Goal: Task Accomplishment & Management: Use online tool/utility

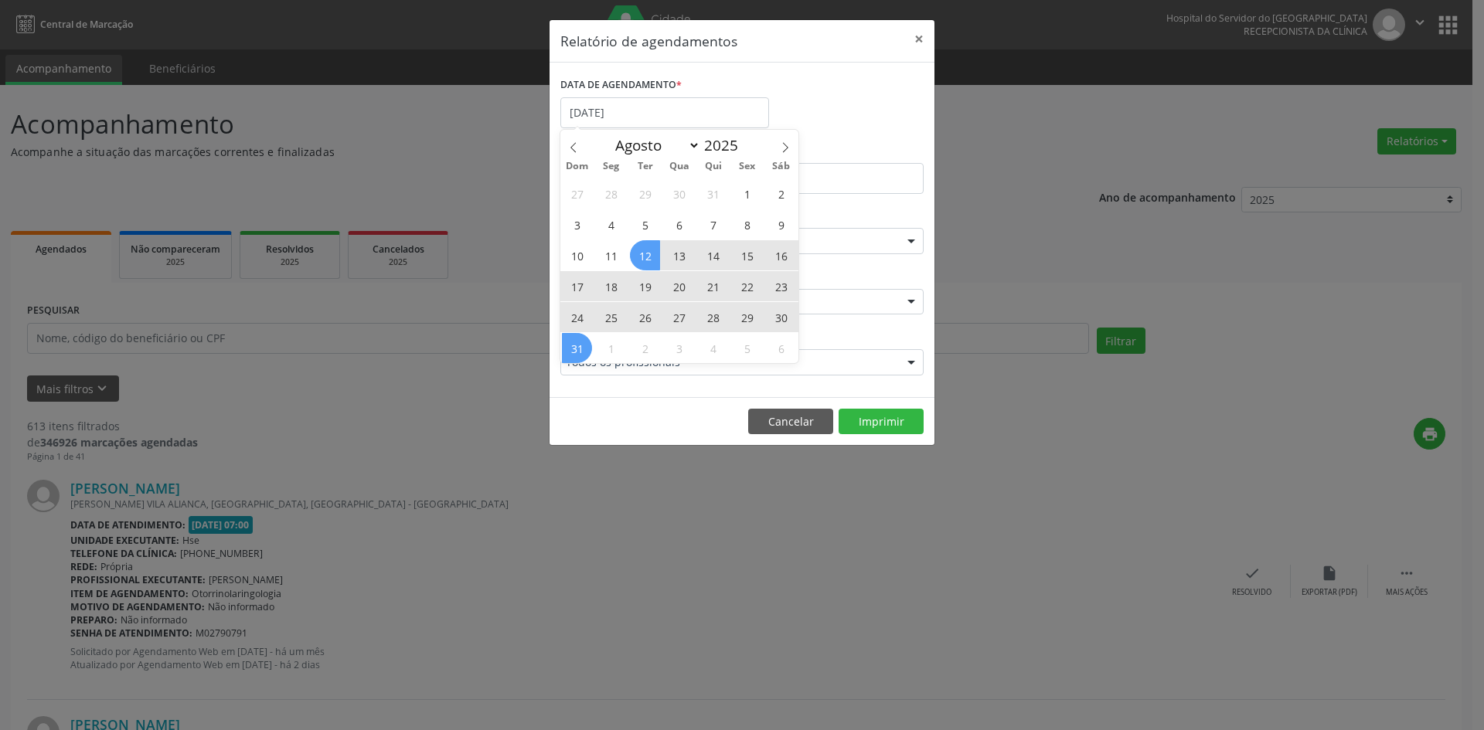
select select "7"
click at [581, 345] on div "27 28 29 30 31 1 2 3 4 5 6 7 8 9 10 11 12 13 14 15 16 17 18 19 20 21 22 23 24 2…" at bounding box center [679, 270] width 238 height 185
click at [581, 345] on span "31" at bounding box center [577, 348] width 30 height 30
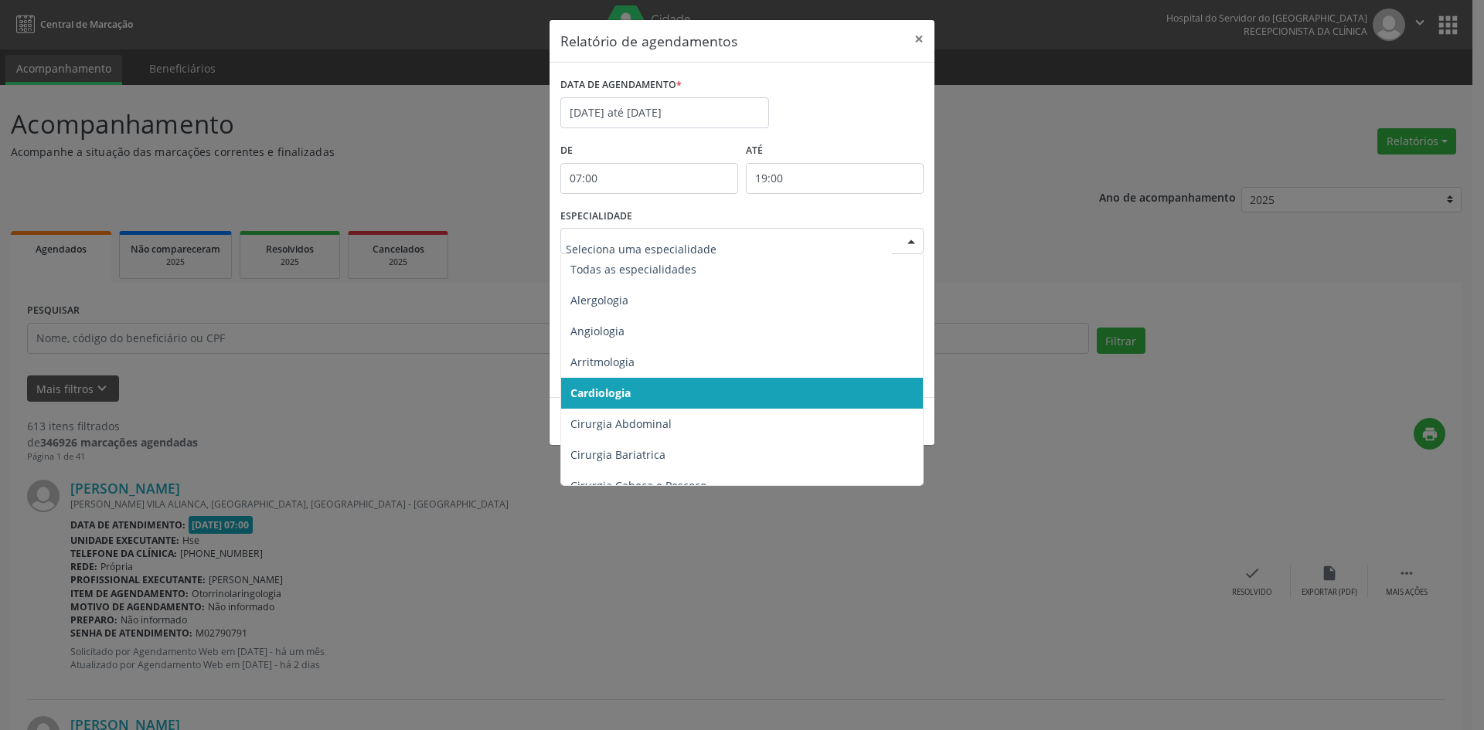
click at [908, 243] on div at bounding box center [910, 242] width 23 height 26
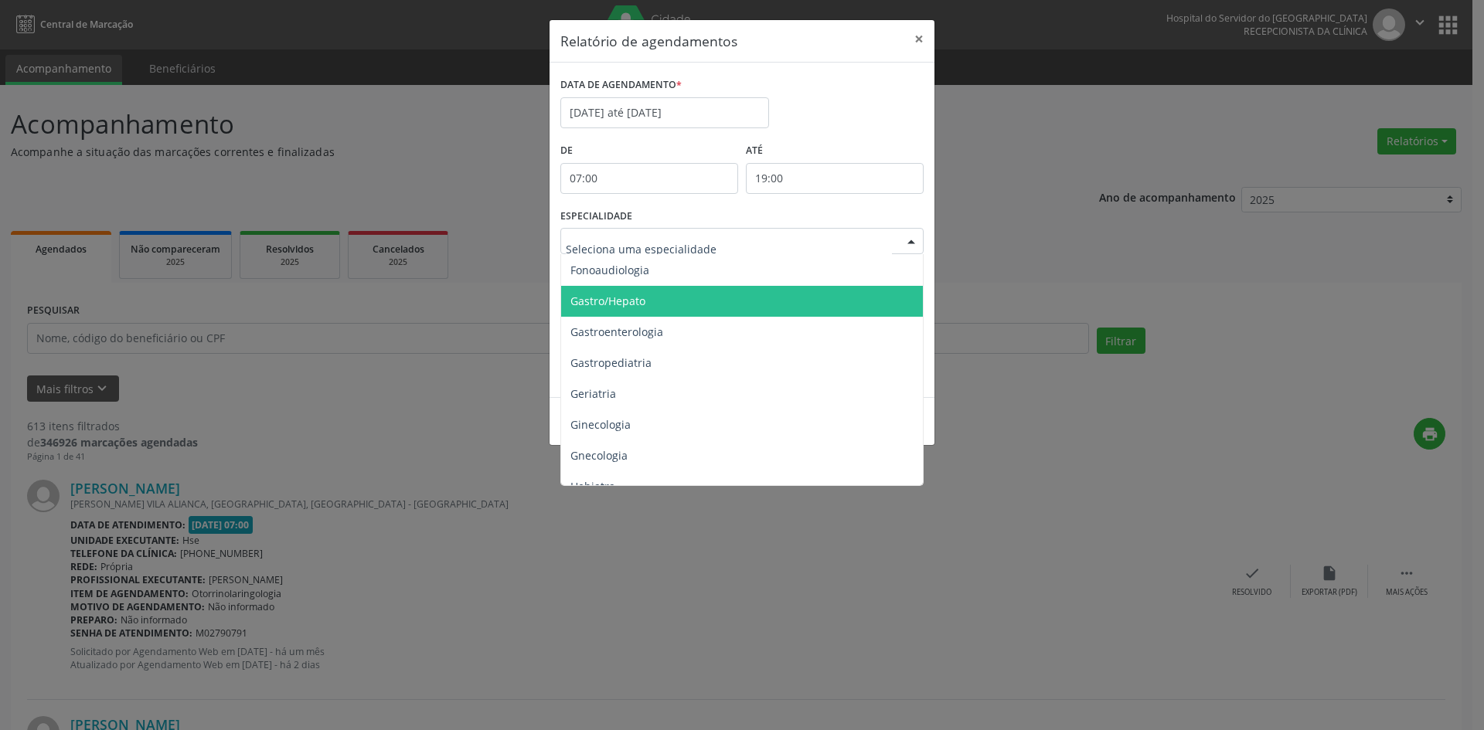
scroll to position [927, 0]
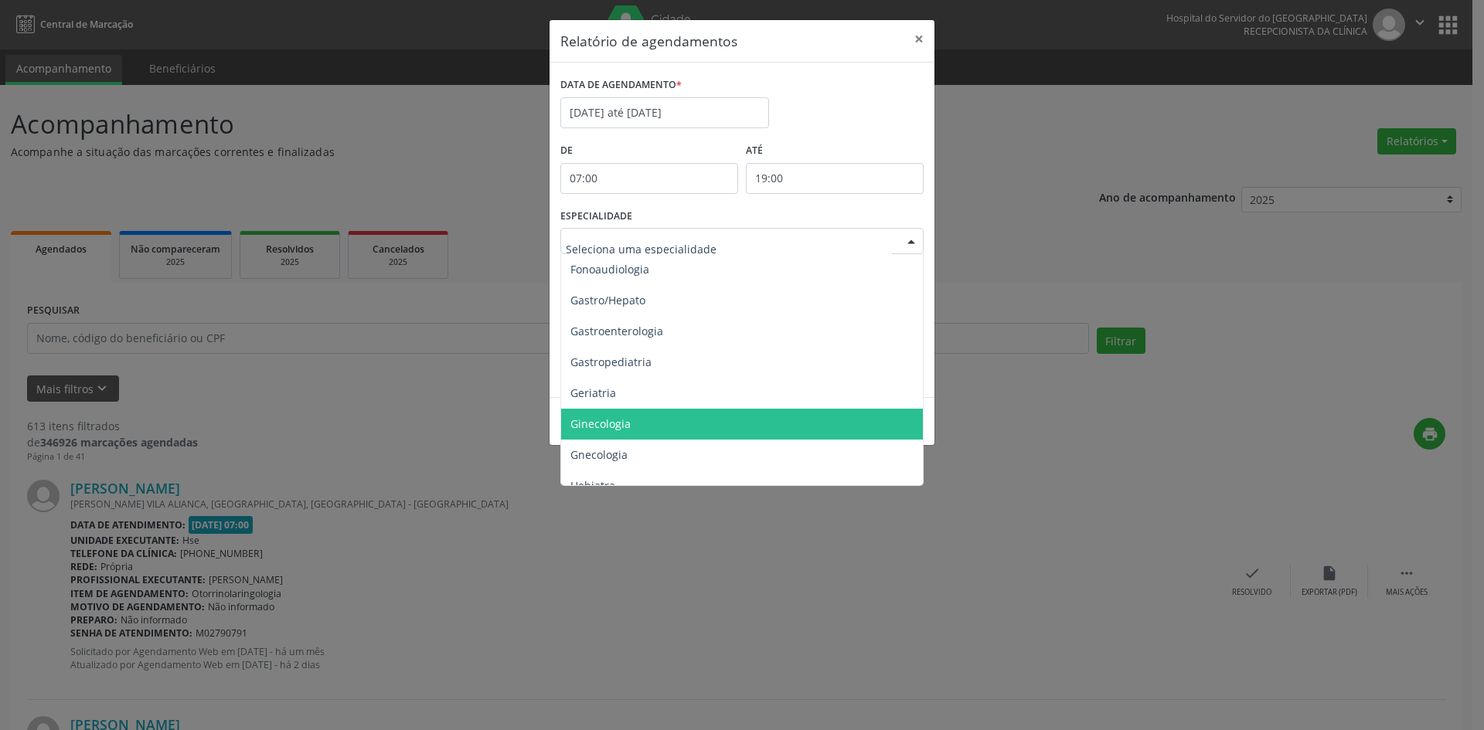
click at [623, 423] on span "Ginecologia" at bounding box center [600, 423] width 60 height 15
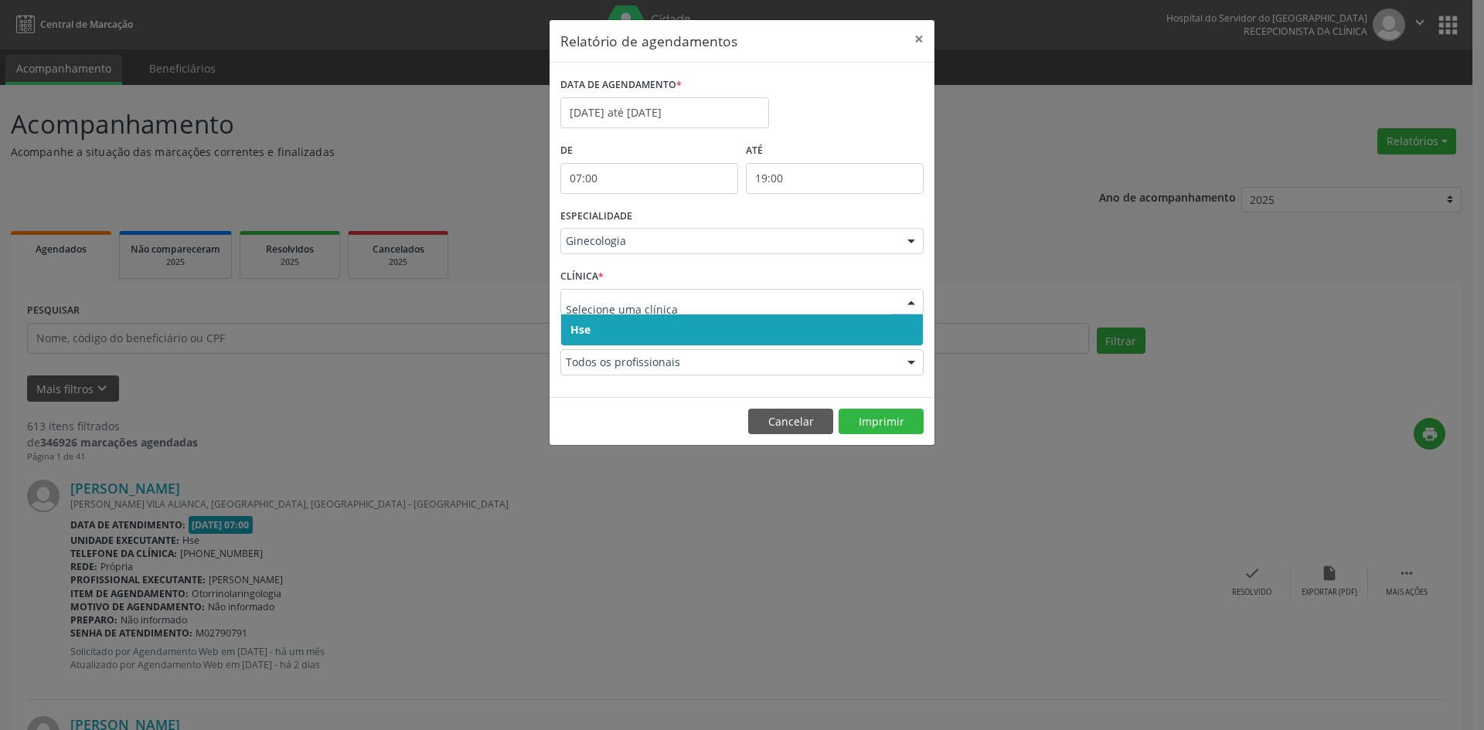
click at [580, 328] on span "Hse" at bounding box center [580, 329] width 20 height 15
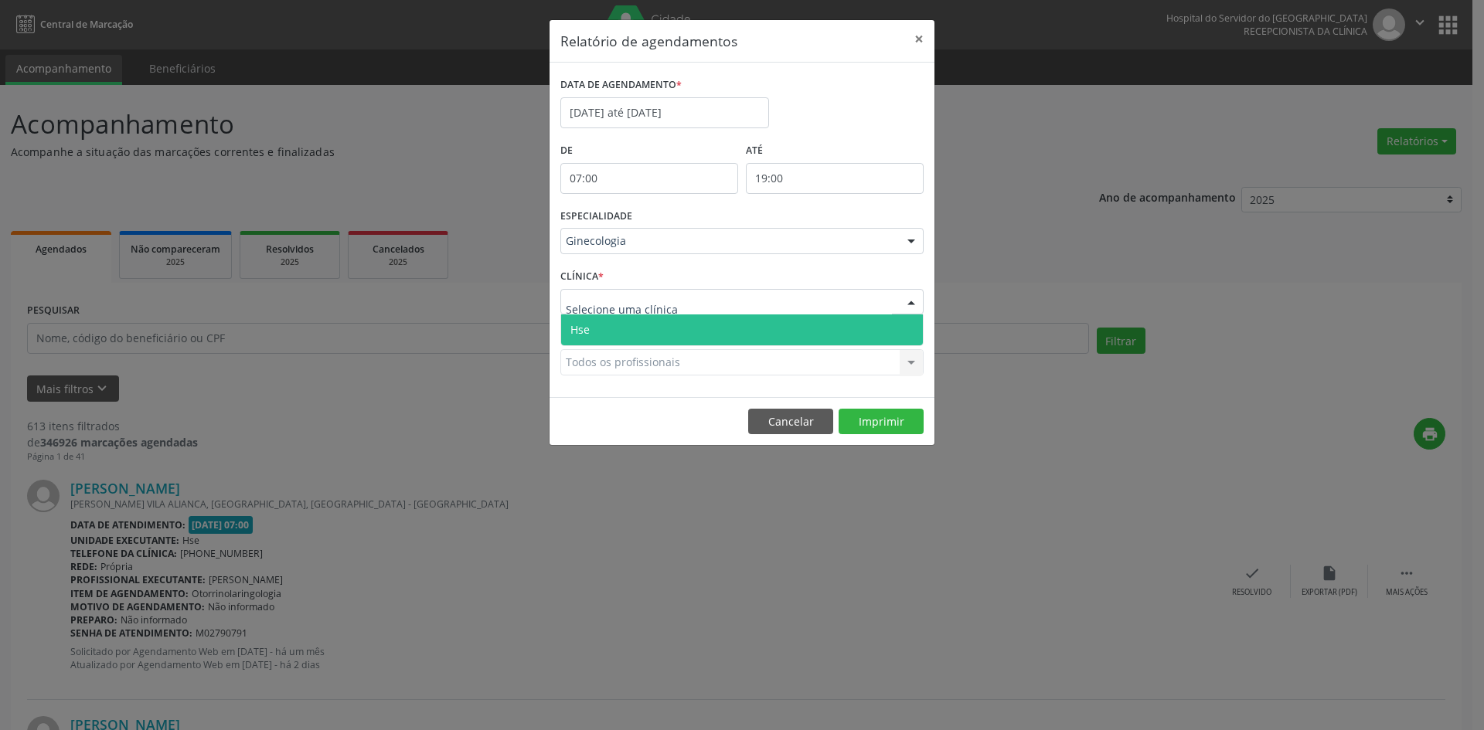
click at [586, 338] on span "Hse" at bounding box center [742, 329] width 362 height 31
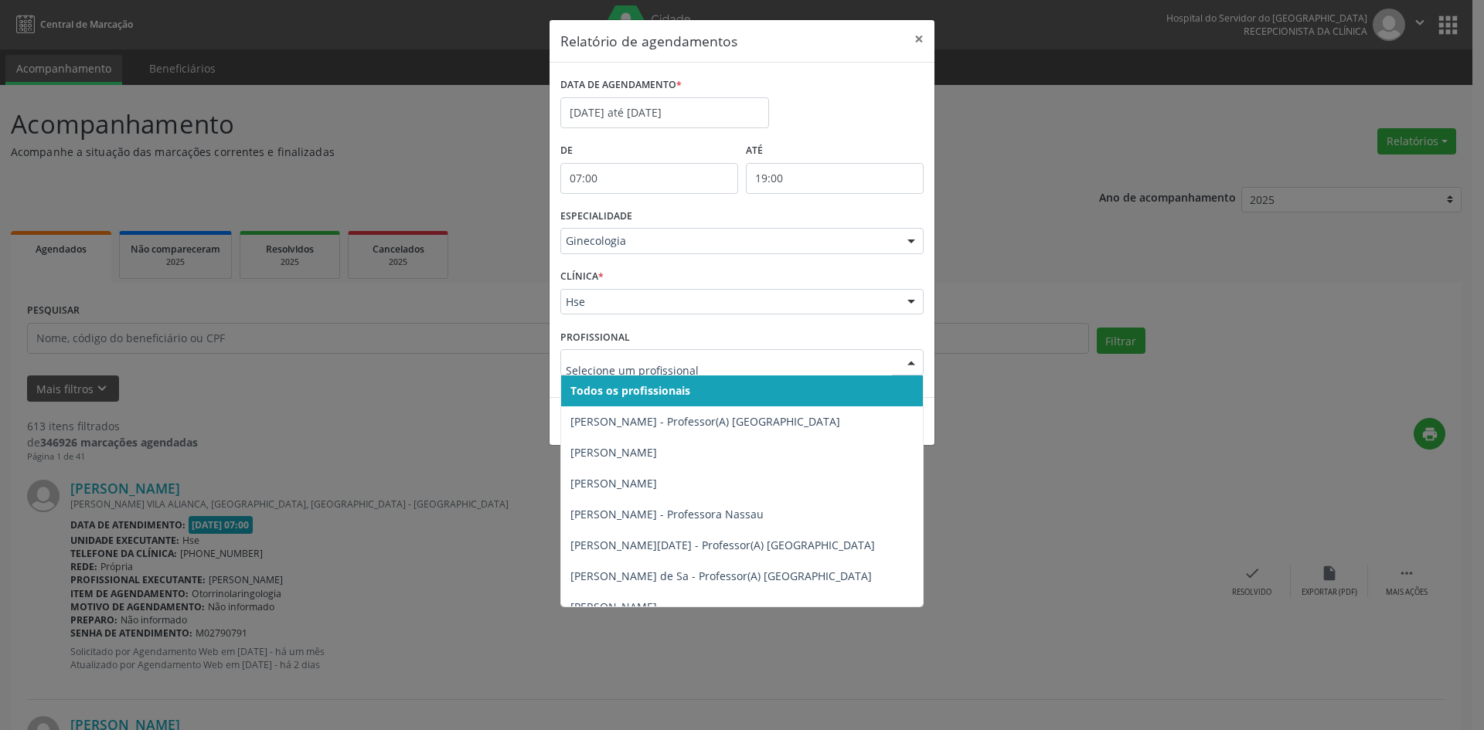
click at [595, 389] on span "Todos os profissionais" at bounding box center [630, 390] width 120 height 15
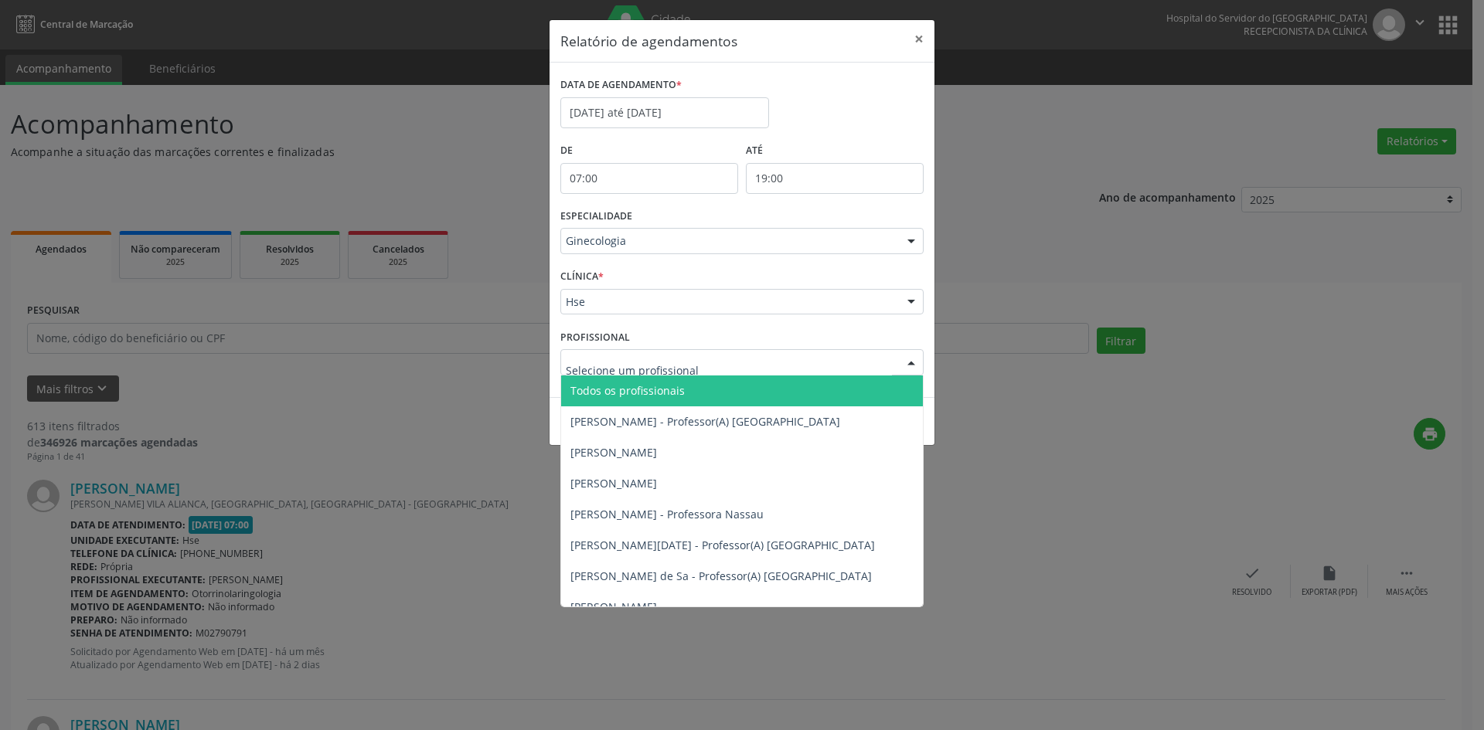
click at [603, 389] on span "Todos os profissionais" at bounding box center [627, 390] width 114 height 15
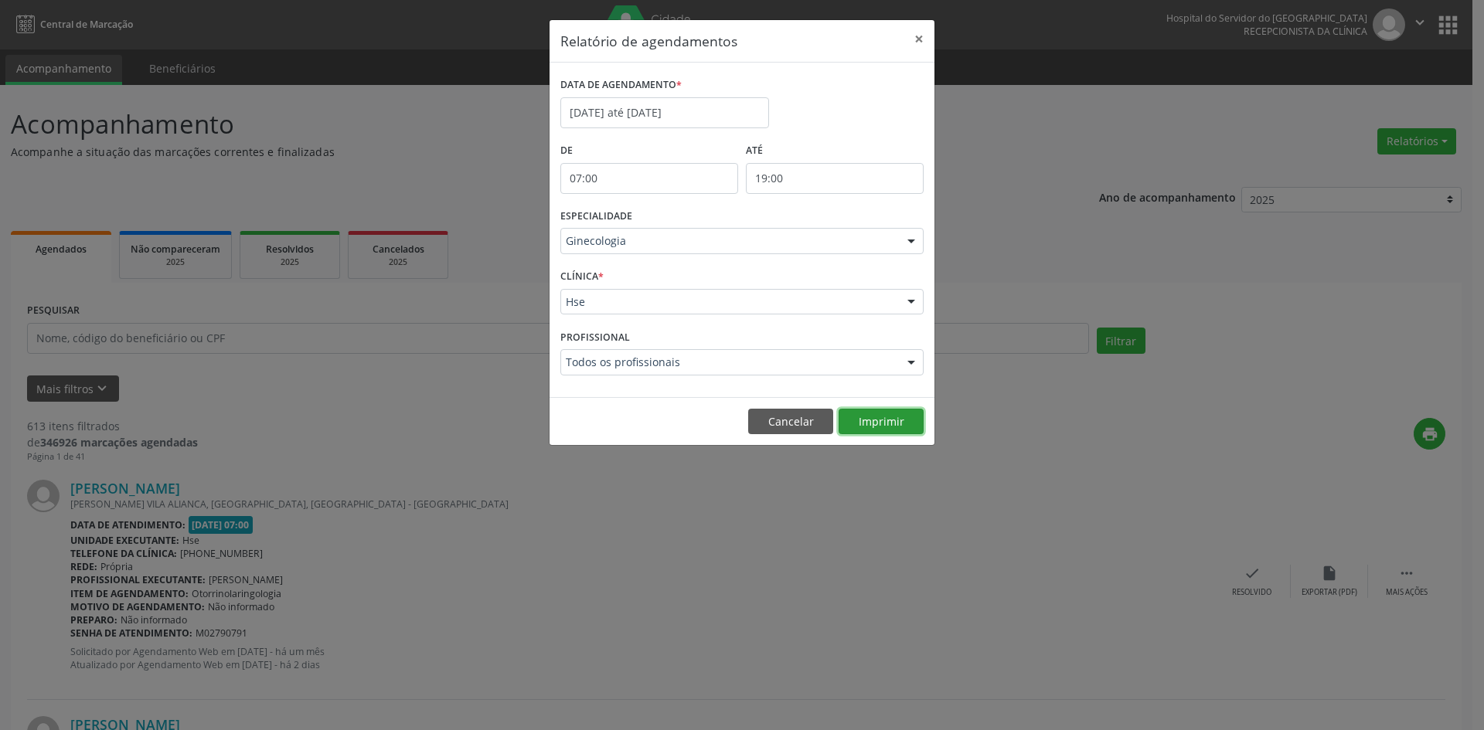
click at [873, 423] on button "Imprimir" at bounding box center [880, 422] width 85 height 26
click at [912, 362] on div at bounding box center [910, 363] width 23 height 26
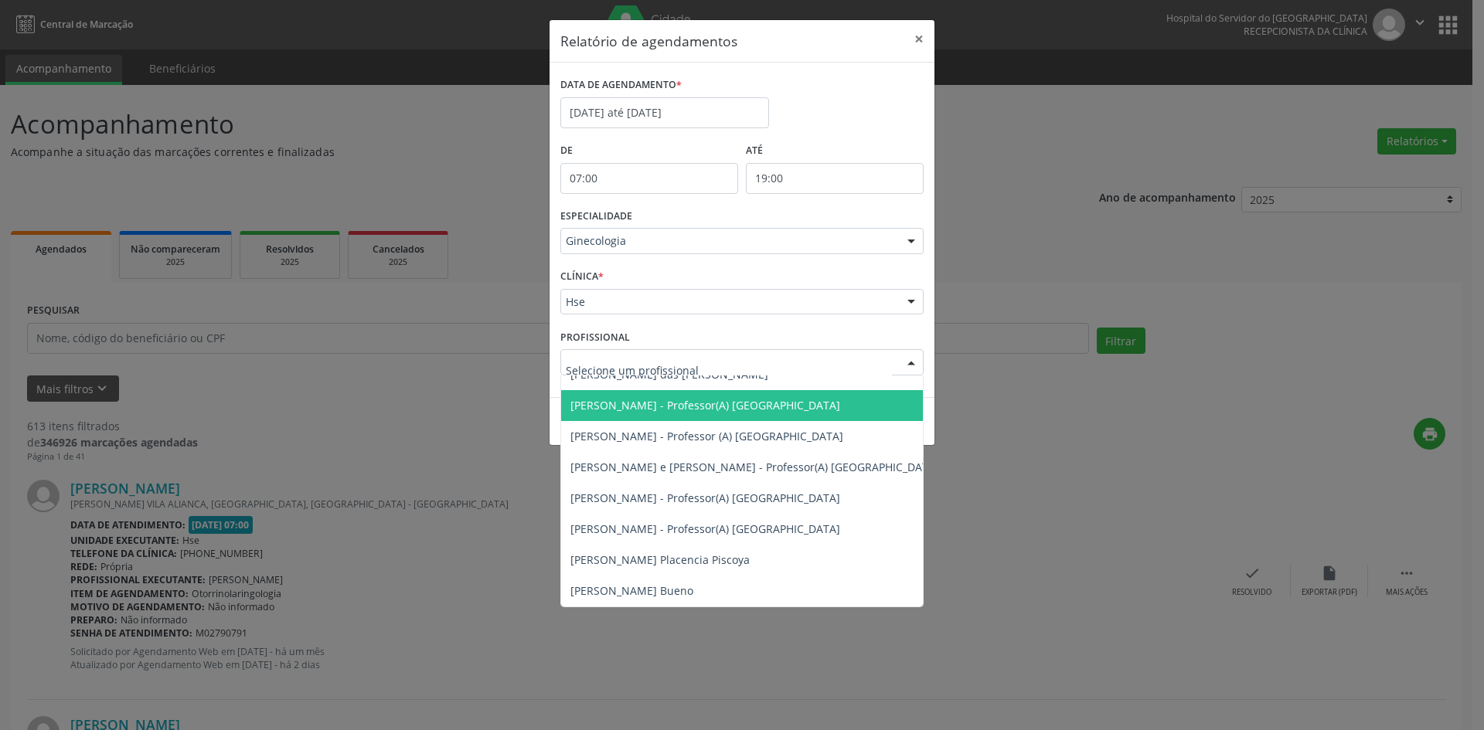
scroll to position [708, 0]
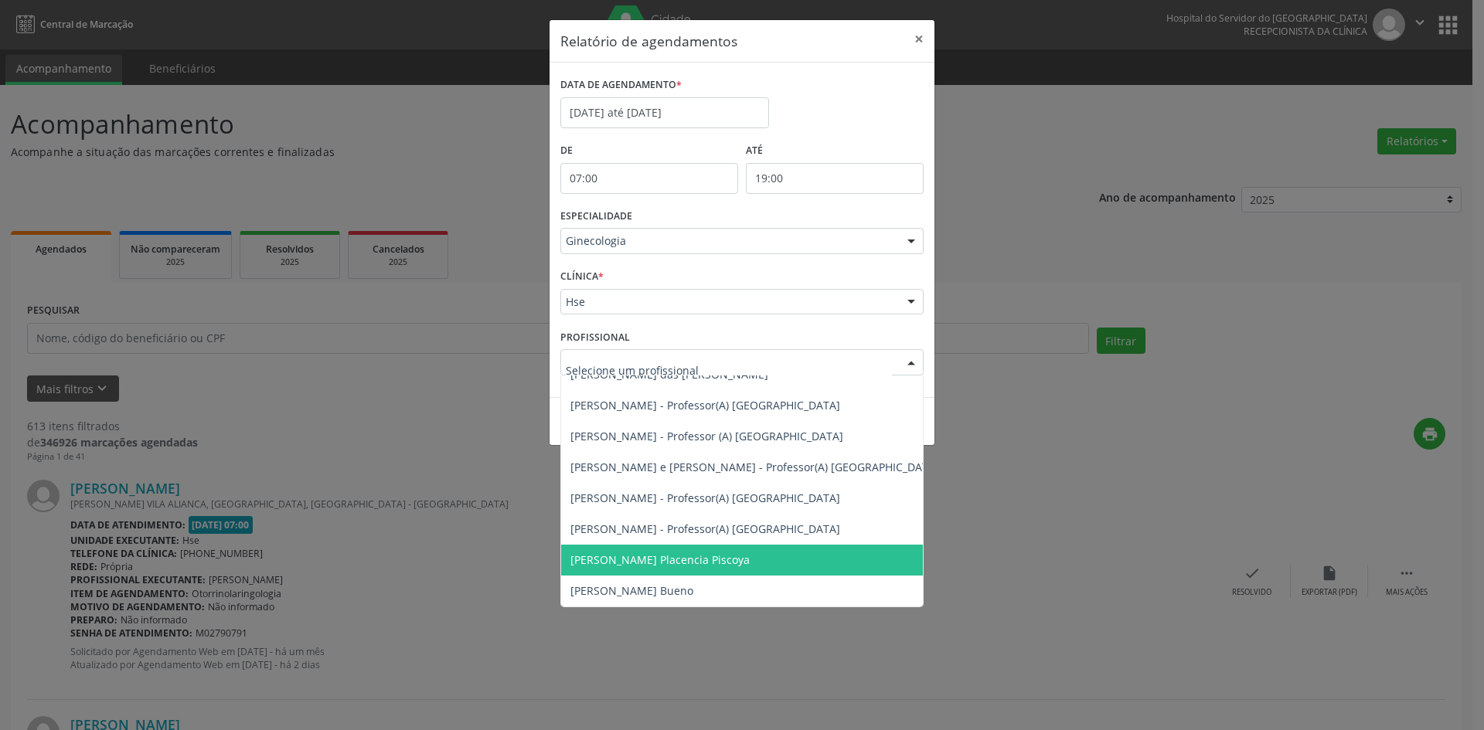
click at [668, 552] on span "[PERSON_NAME] Placencia Piscoya" at bounding box center [659, 559] width 179 height 15
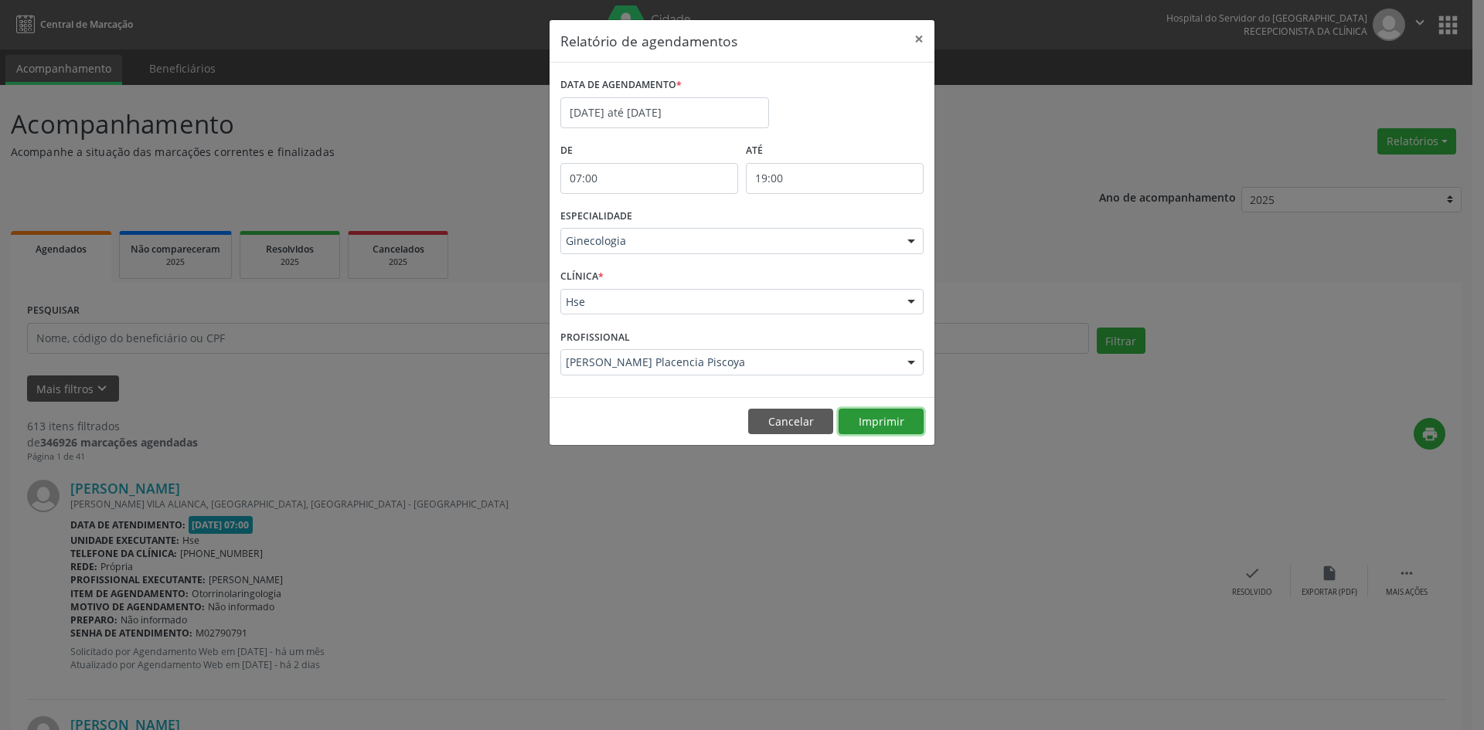
click at [902, 421] on button "Imprimir" at bounding box center [880, 422] width 85 height 26
